Goal: Information Seeking & Learning: Get advice/opinions

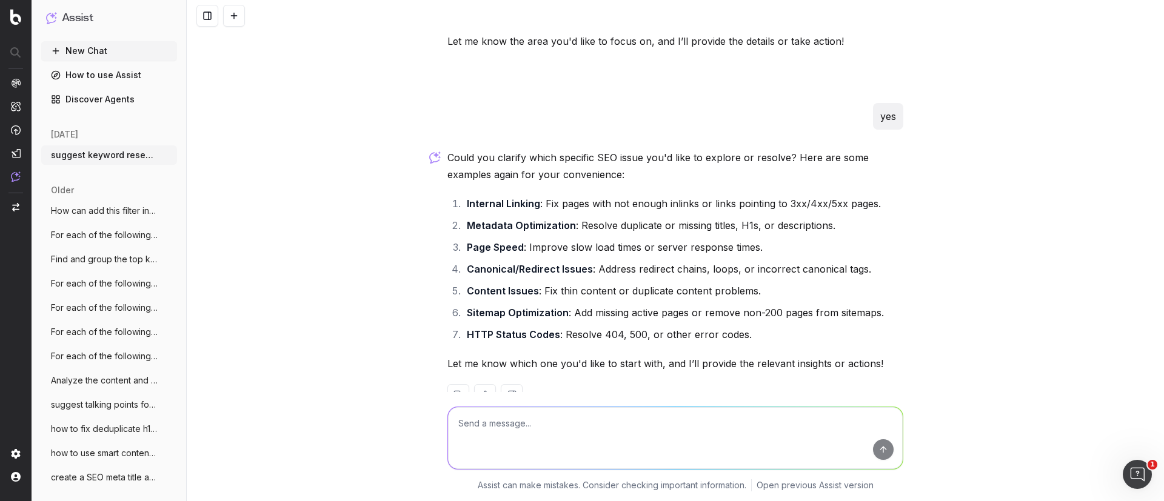
scroll to position [3534, 0]
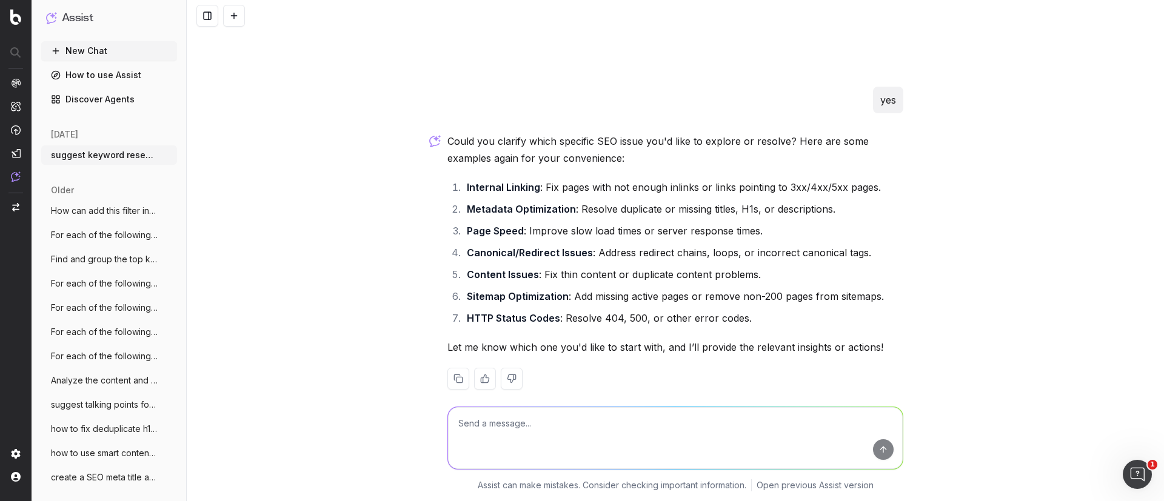
click at [541, 427] on textarea at bounding box center [675, 438] width 455 height 62
type textarea "s"
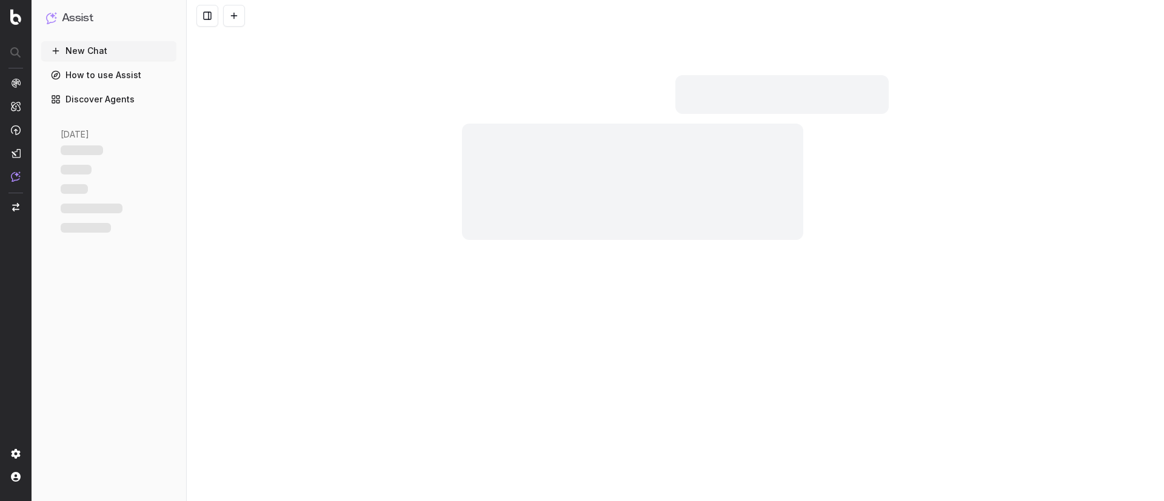
scroll to position [3534, 0]
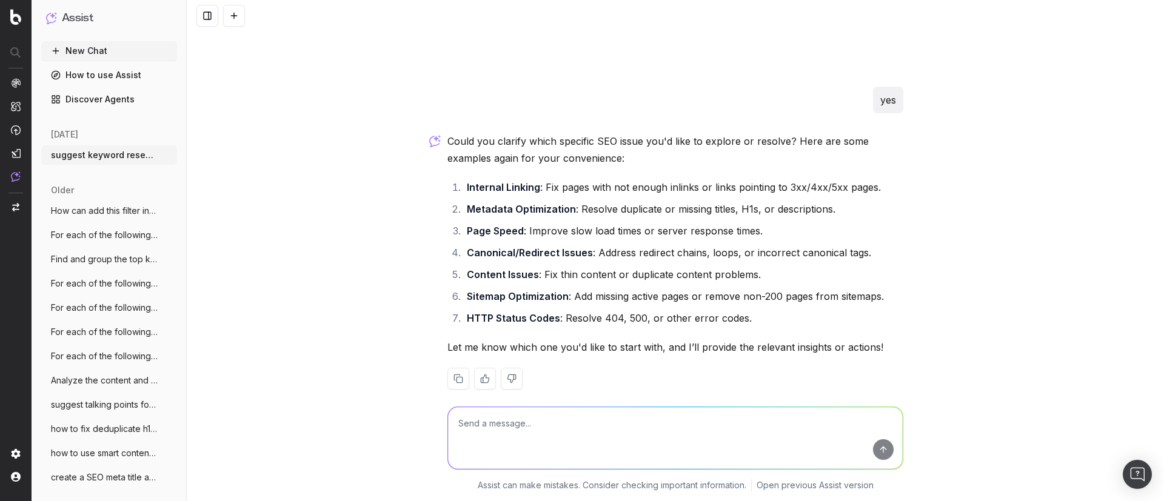
click at [512, 415] on textarea at bounding box center [675, 438] width 455 height 62
click at [610, 427] on textarea "seo keyword research process" at bounding box center [675, 438] width 455 height 62
type textarea "seo keyword research prompts"
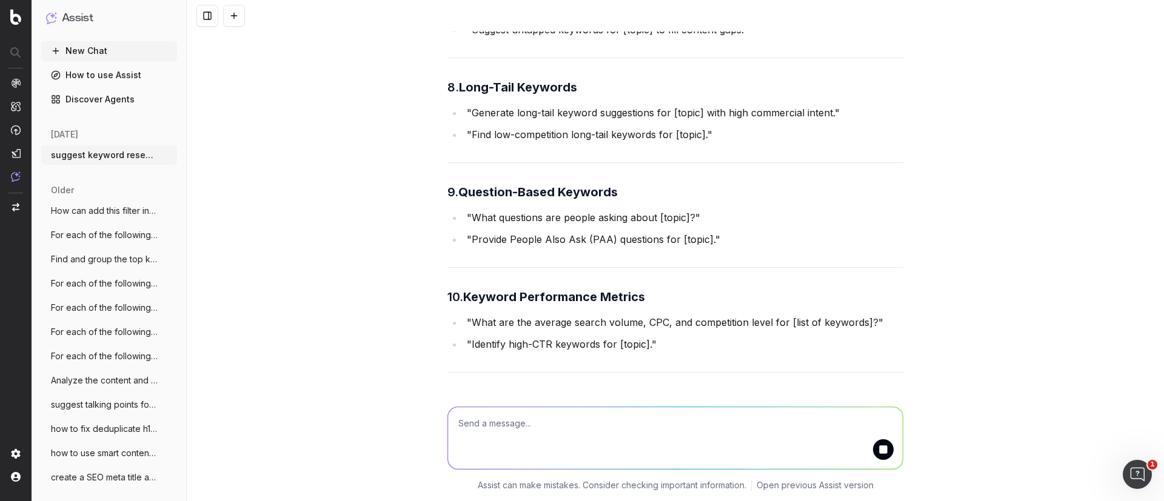
scroll to position [4773, 0]
